Goal: Task Accomplishment & Management: Use online tool/utility

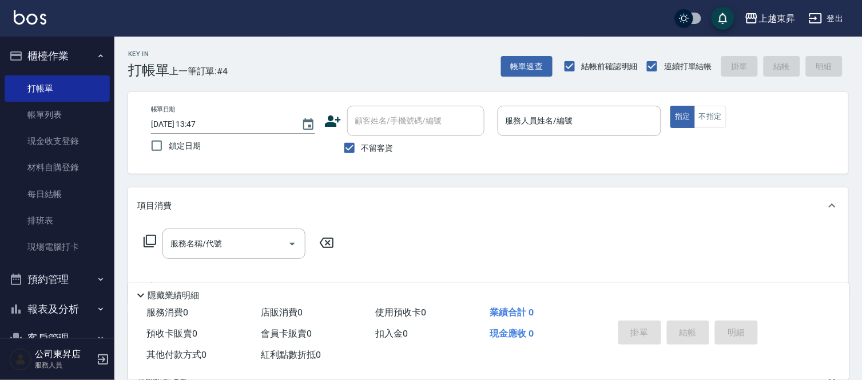
drag, startPoint x: 732, startPoint y: 92, endPoint x: 727, endPoint y: 87, distance: 6.9
click at [731, 92] on div "帳單日期 [DATE] 13:47 鎖定日期 顧客姓名/手機號碼/編號 顧客姓名/手機號碼/編號 不留客資 服務人員姓名/編號 服務人員姓名/編號 指定 不指定" at bounding box center [488, 133] width 720 height 82
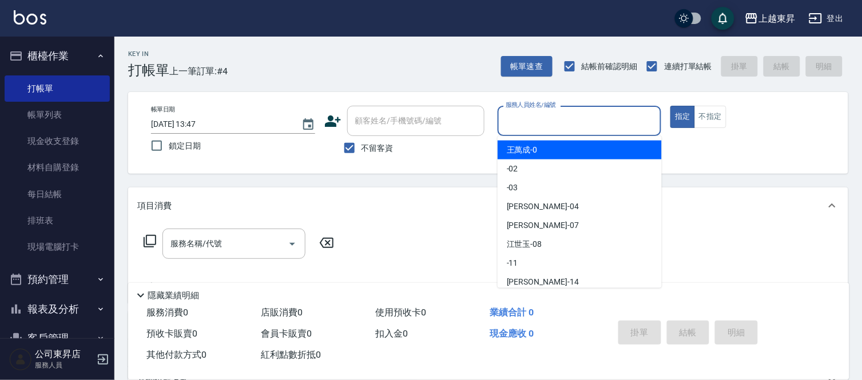
click at [533, 118] on input "服務人員姓名/編號" at bounding box center [580, 121] width 154 height 20
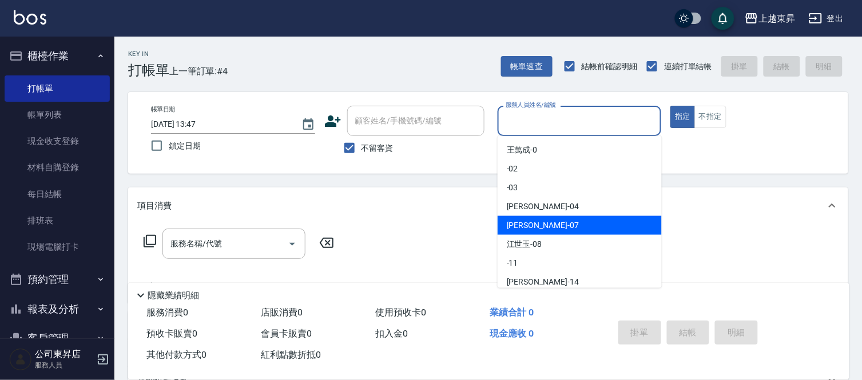
click at [545, 222] on div "[PERSON_NAME] -07" at bounding box center [580, 225] width 164 height 19
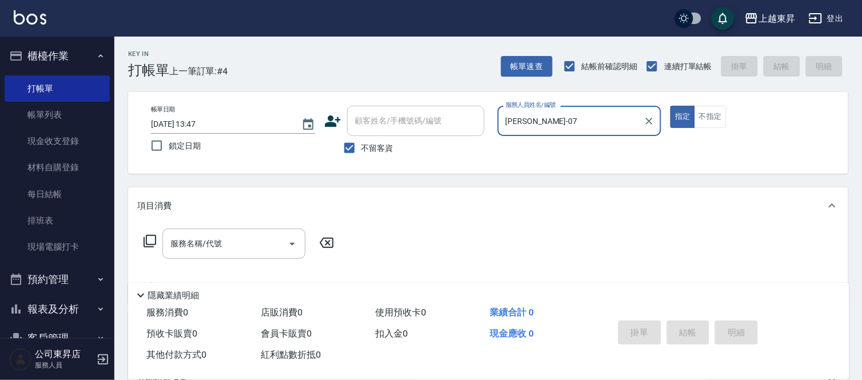
type input "[PERSON_NAME]-07"
click at [709, 121] on button "不指定" at bounding box center [711, 117] width 32 height 22
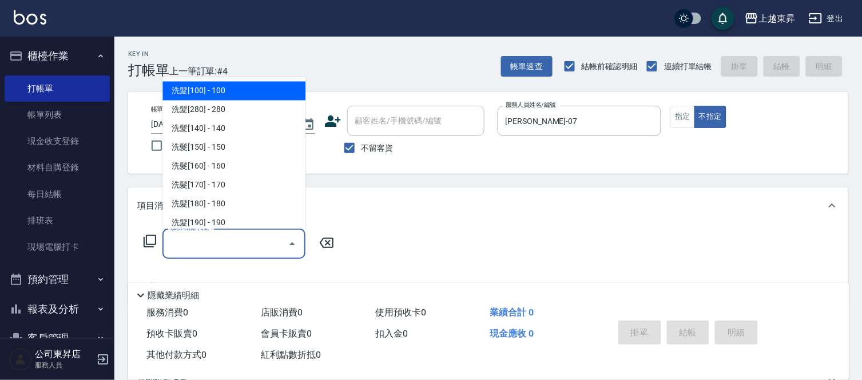
click at [218, 241] on input "服務名稱/代號" at bounding box center [226, 244] width 116 height 20
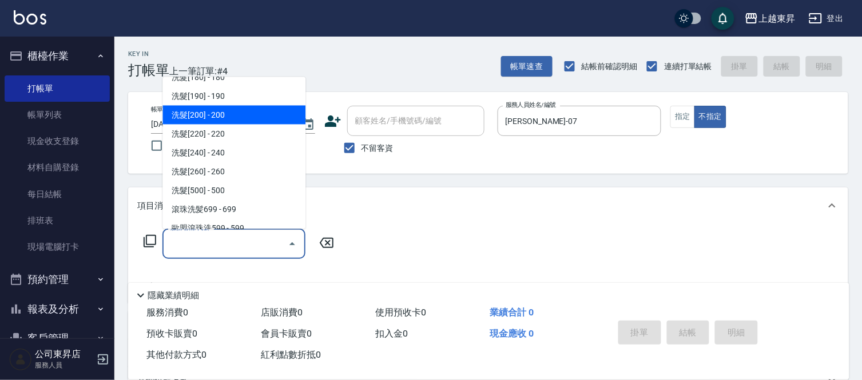
scroll to position [191, 0]
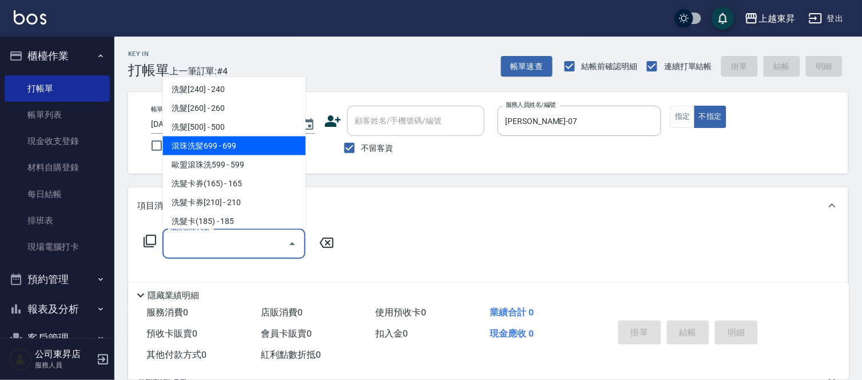
drag, startPoint x: 235, startPoint y: 144, endPoint x: 284, endPoint y: 231, distance: 99.6
click at [233, 146] on span "滾珠洗髪699 - 699" at bounding box center [233, 146] width 143 height 19
type input "滾珠洗髪699(214)"
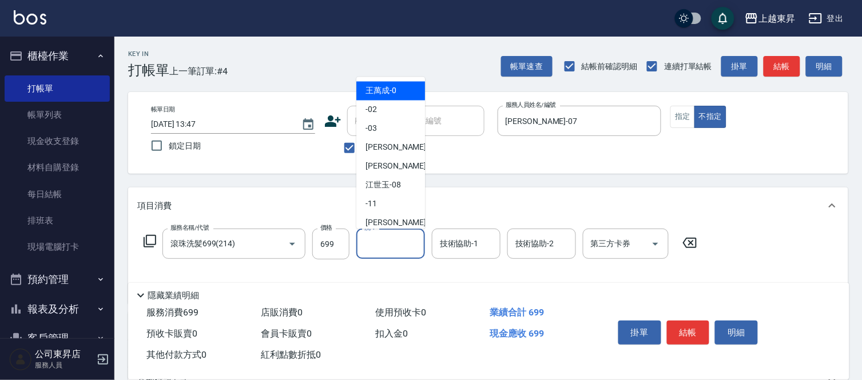
click at [386, 241] on input "洗-1" at bounding box center [391, 244] width 58 height 20
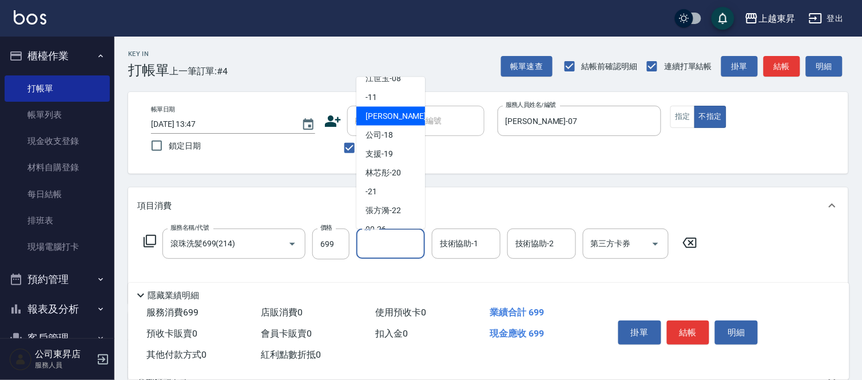
scroll to position [127, 0]
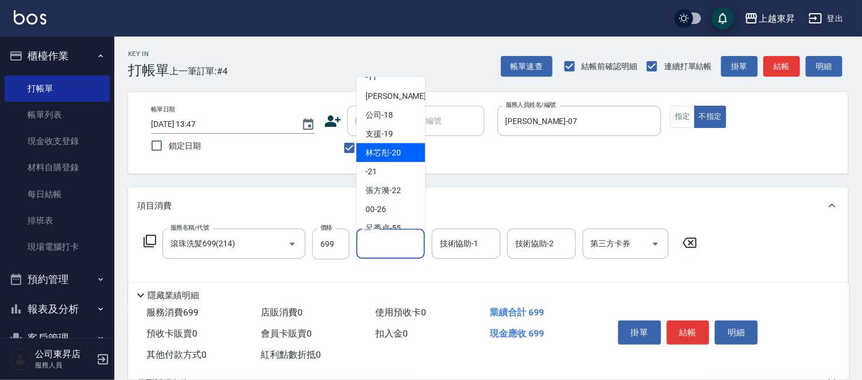
click at [387, 153] on span "林芯彤 -20" at bounding box center [383, 153] width 35 height 12
type input "林芯彤-20"
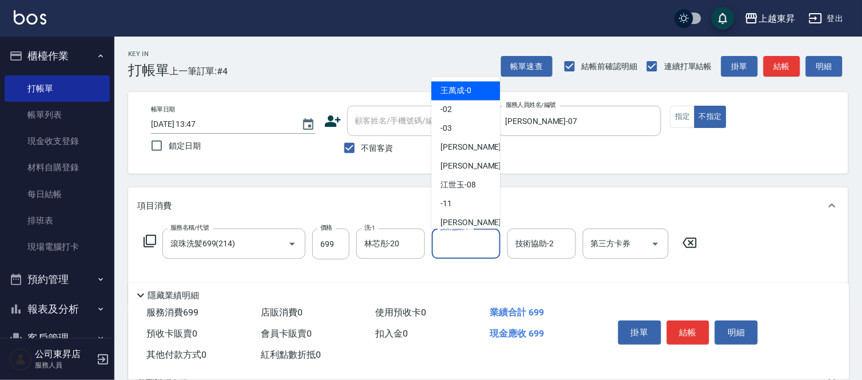
click at [459, 245] on input "技術協助-1" at bounding box center [466, 244] width 58 height 20
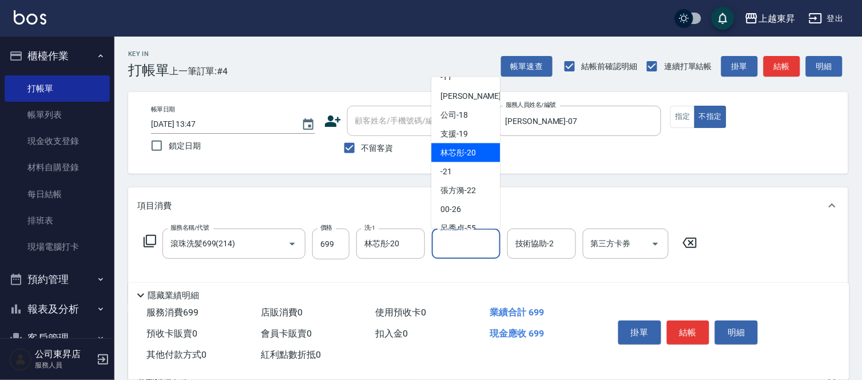
click at [454, 150] on span "林芯彤 -20" at bounding box center [458, 153] width 35 height 12
type input "林芯彤-20"
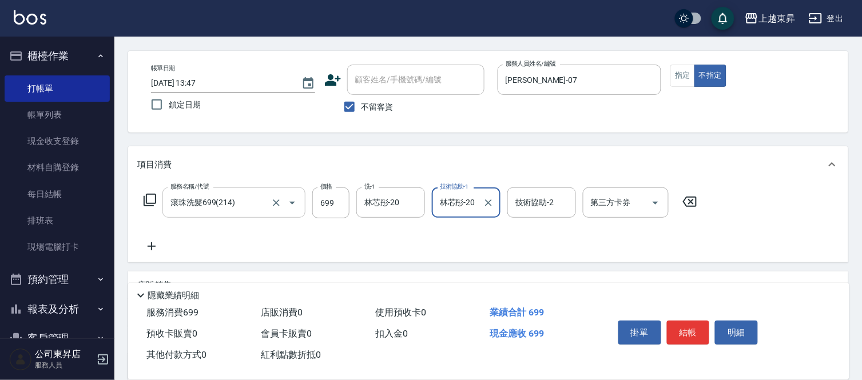
scroll to position [64, 0]
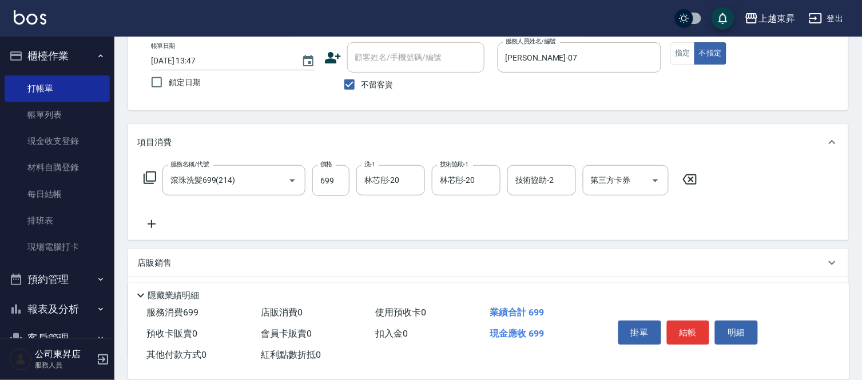
click at [152, 226] on icon at bounding box center [151, 224] width 29 height 14
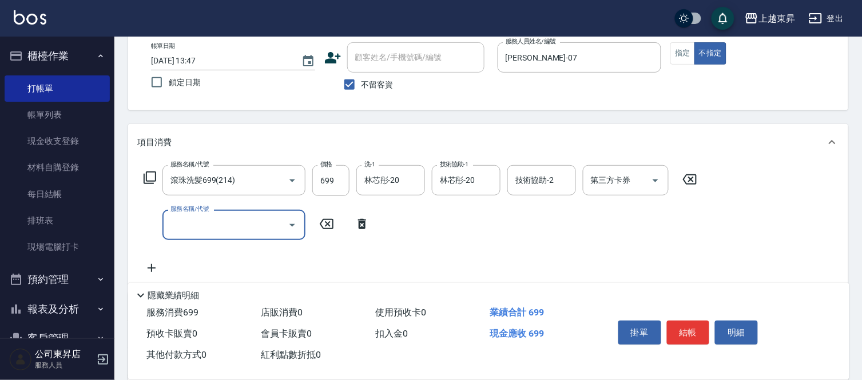
click at [175, 225] on input "服務名稱/代號" at bounding box center [226, 225] width 116 height 20
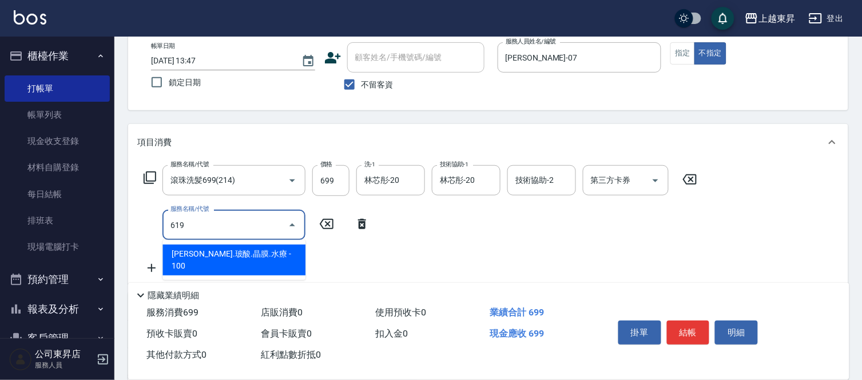
click at [265, 256] on span "[PERSON_NAME].玻酸.晶膜.水療 - 100" at bounding box center [233, 260] width 143 height 31
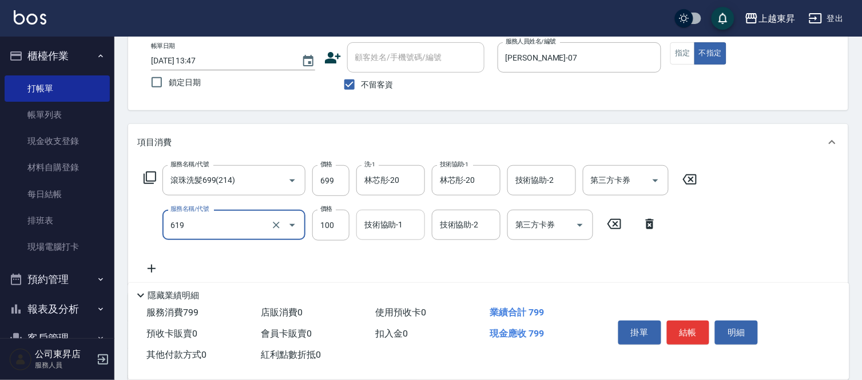
type input "[PERSON_NAME].玻酸.晶膜.水療(619)"
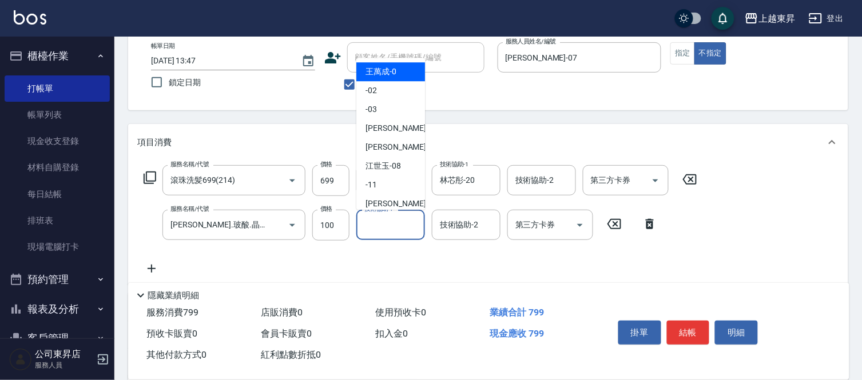
click at [384, 229] on input "技術協助-1" at bounding box center [391, 225] width 58 height 20
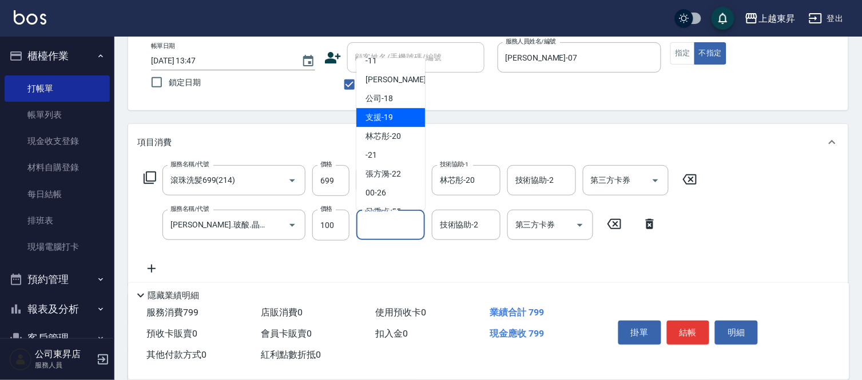
scroll to position [127, 0]
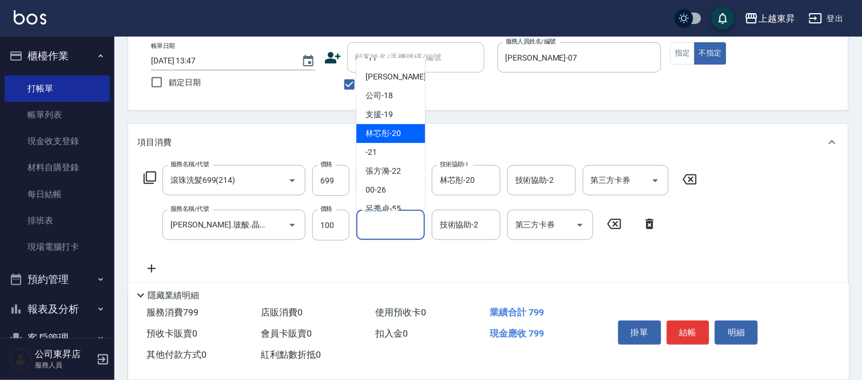
drag, startPoint x: 399, startPoint y: 130, endPoint x: 72, endPoint y: 327, distance: 381.6
click at [394, 140] on div "林芯彤 -20" at bounding box center [390, 133] width 69 height 19
type input "林芯彤-20"
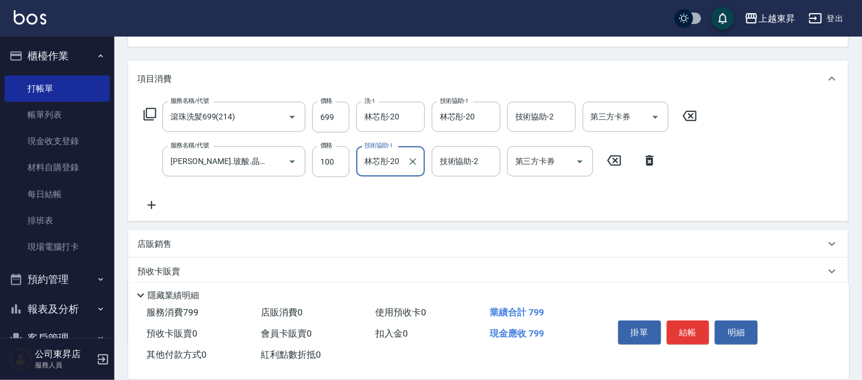
scroll to position [191, 0]
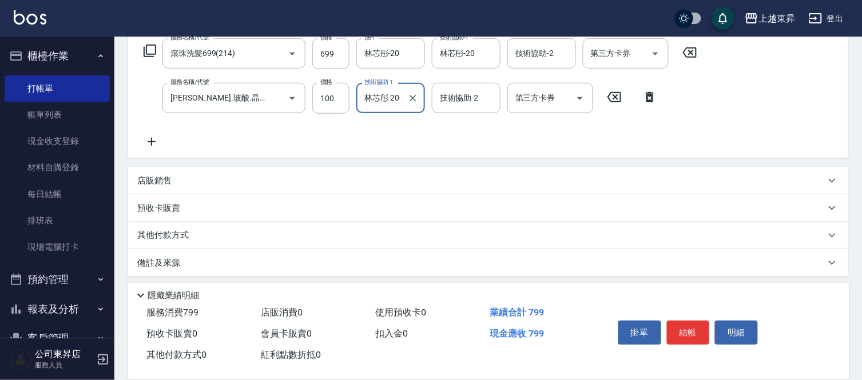
click at [152, 141] on icon at bounding box center [152, 142] width 8 height 8
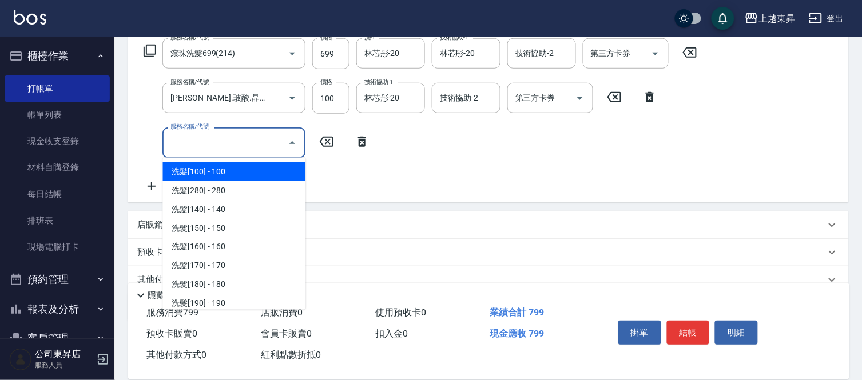
click at [243, 141] on input "服務名稱/代號" at bounding box center [226, 143] width 116 height 20
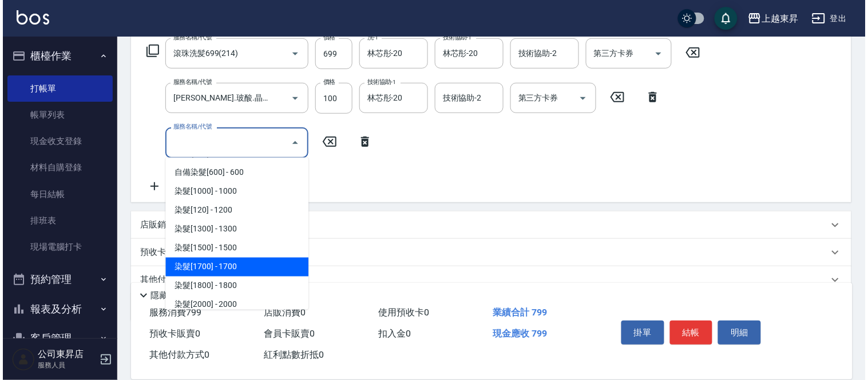
scroll to position [953, 0]
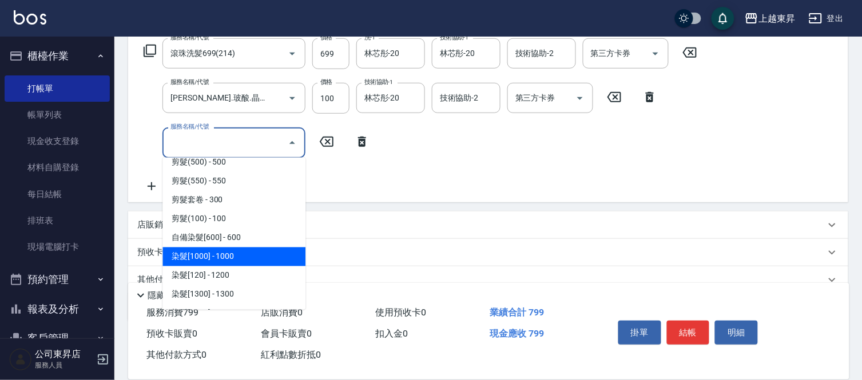
click at [252, 252] on span "染髮[1000] - 1000" at bounding box center [233, 257] width 143 height 19
type input "染髮[1000](502)"
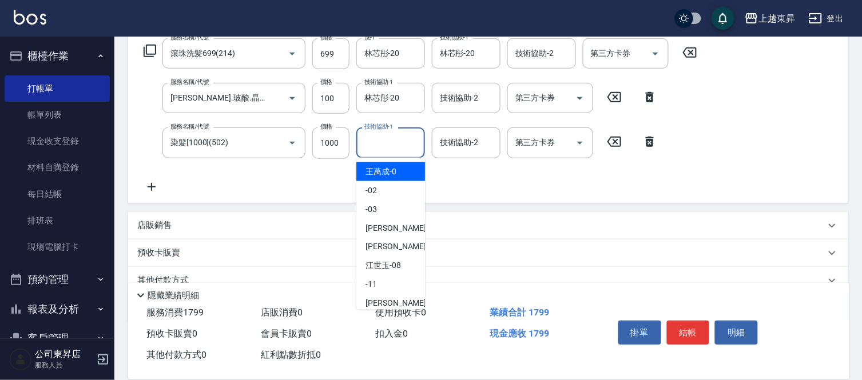
click at [372, 141] on input "技術協助-1" at bounding box center [391, 143] width 58 height 20
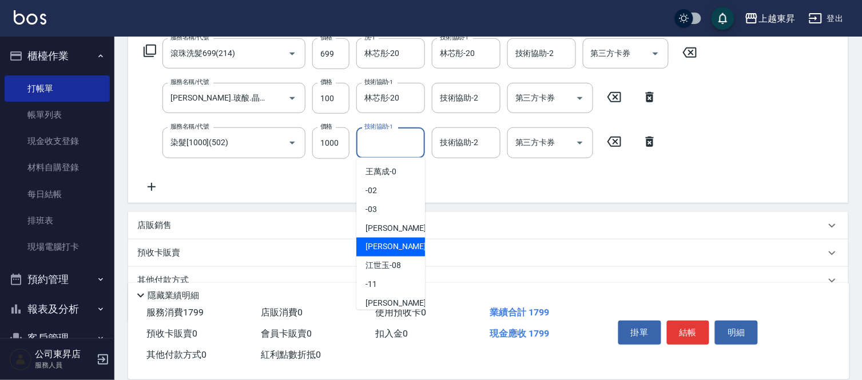
click at [385, 247] on span "[PERSON_NAME] -07" at bounding box center [402, 247] width 72 height 12
type input "[PERSON_NAME]-07"
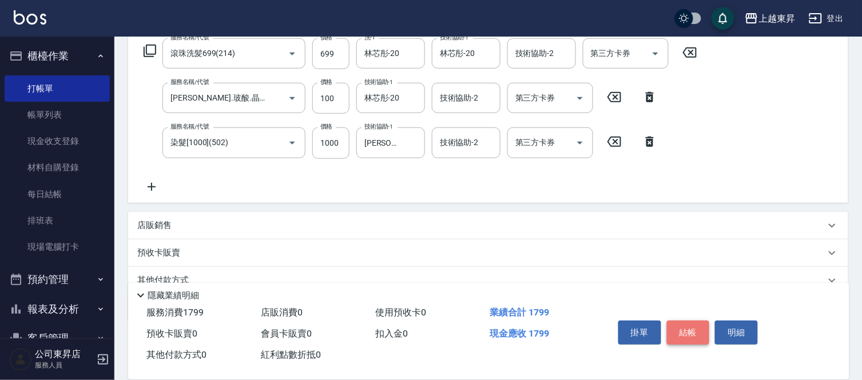
click at [690, 326] on button "結帳" at bounding box center [688, 333] width 43 height 24
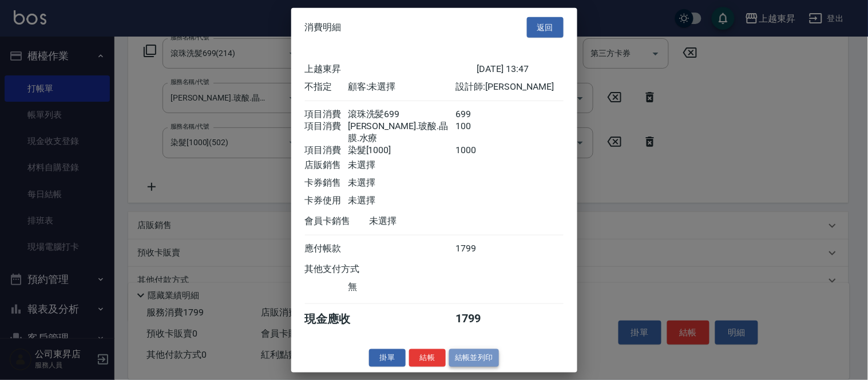
click at [478, 356] on button "結帳並列印" at bounding box center [474, 359] width 50 height 18
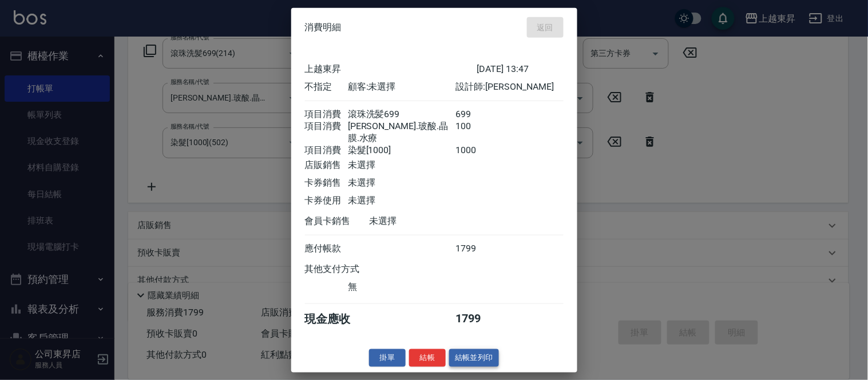
type input "[DATE] 14:56"
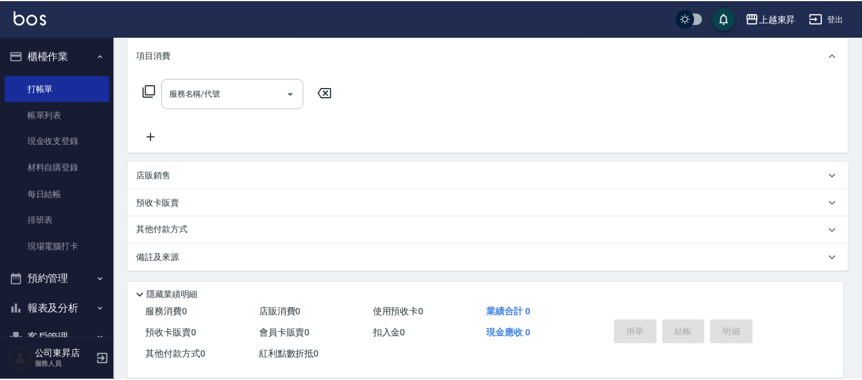
scroll to position [0, 0]
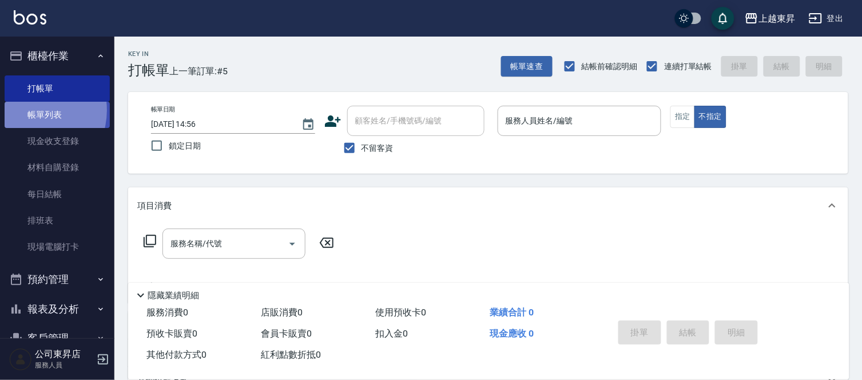
click at [30, 110] on link "帳單列表" at bounding box center [57, 115] width 105 height 26
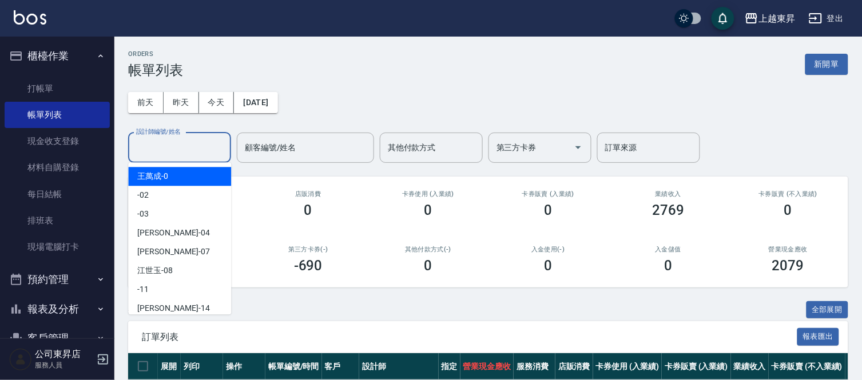
click at [161, 140] on input "設計師編號/姓名" at bounding box center [179, 148] width 93 height 20
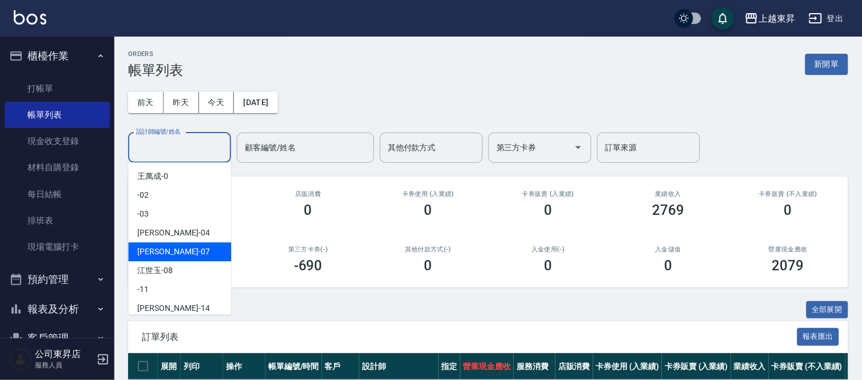
click at [159, 252] on span "[PERSON_NAME] -07" at bounding box center [173, 252] width 72 height 12
type input "[PERSON_NAME]-07"
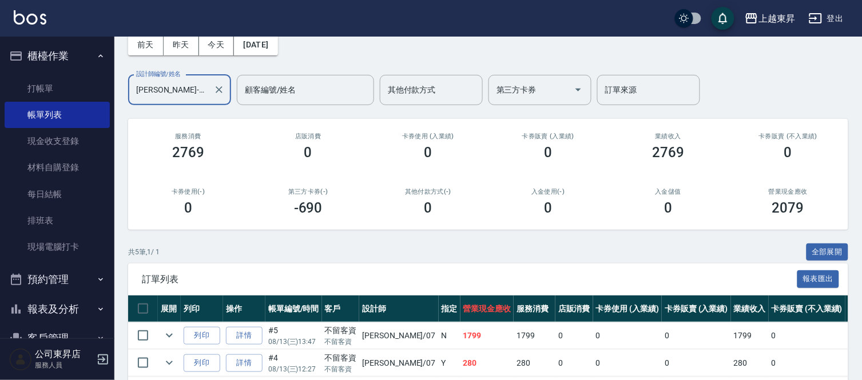
scroll to position [191, 0]
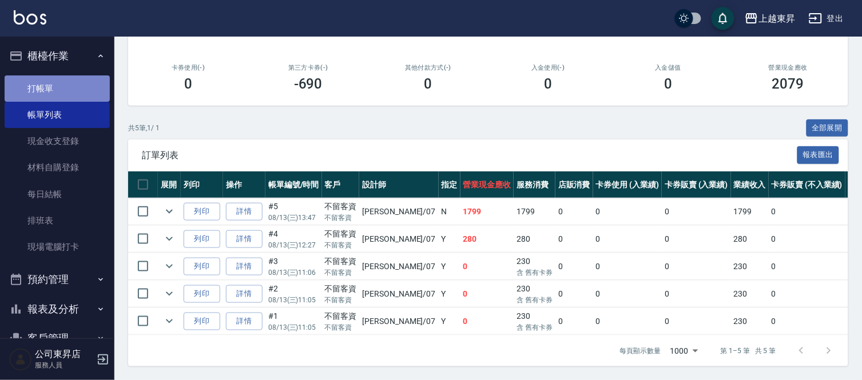
click at [73, 81] on link "打帳單" at bounding box center [57, 89] width 105 height 26
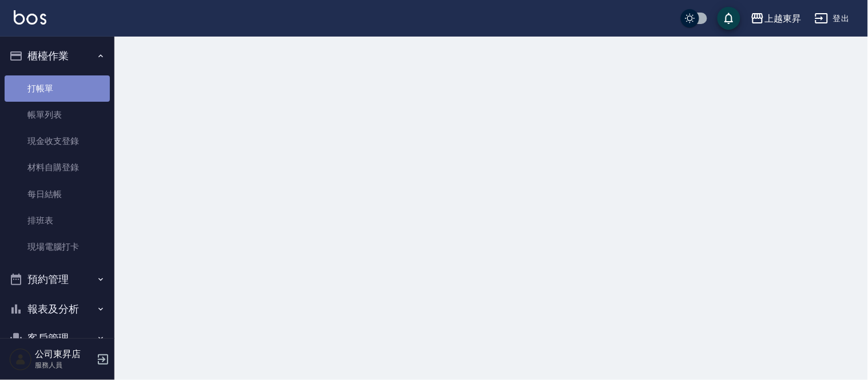
click at [73, 81] on link "打帳單" at bounding box center [57, 89] width 105 height 26
click at [76, 84] on link "打帳單" at bounding box center [57, 89] width 105 height 26
